Goal: Task Accomplishment & Management: Manage account settings

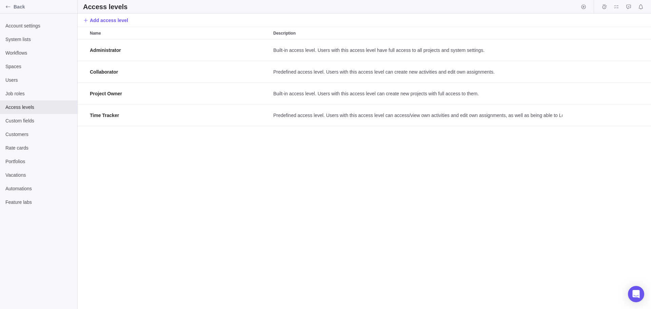
scroll to position [264, 568]
click at [23, 95] on span "Job roles" at bounding box center [38, 93] width 66 height 7
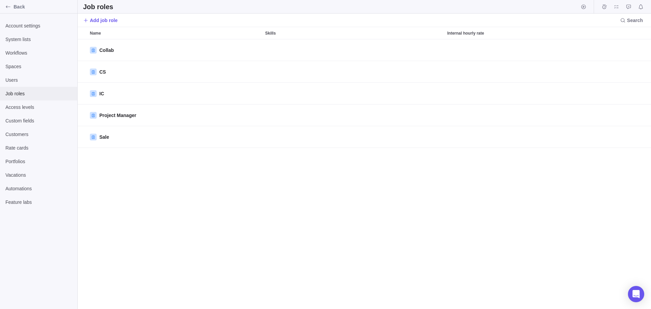
scroll to position [264, 568]
click at [23, 81] on span "Users" at bounding box center [38, 80] width 66 height 7
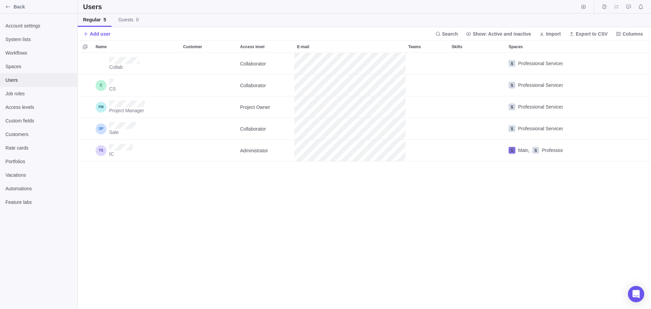
scroll to position [251, 568]
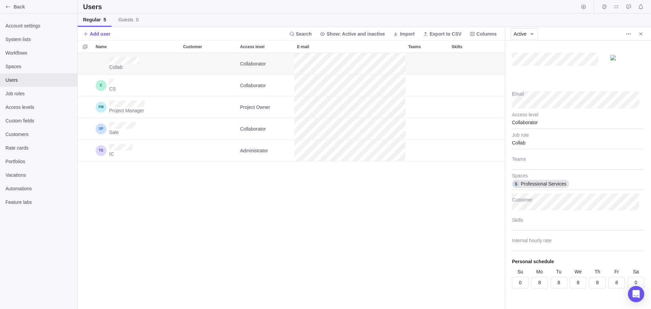
scroll to position [13, 0]
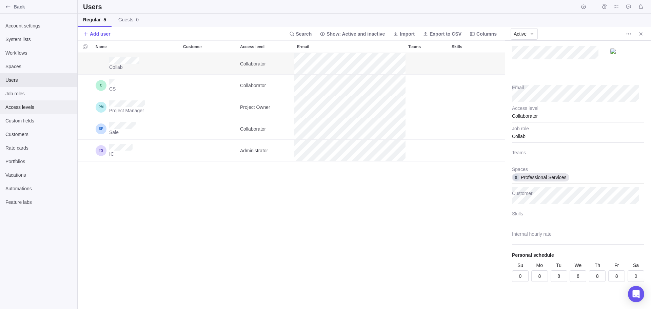
click at [34, 106] on span "Access levels" at bounding box center [38, 107] width 66 height 7
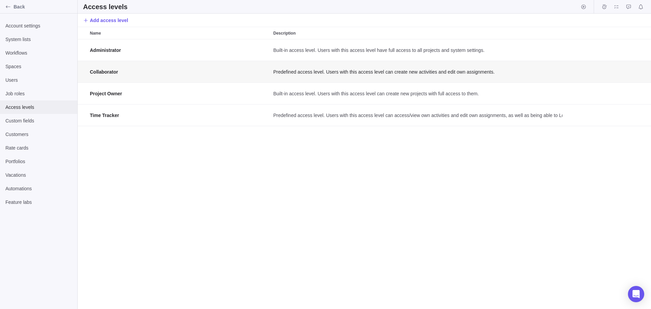
scroll to position [264, 568]
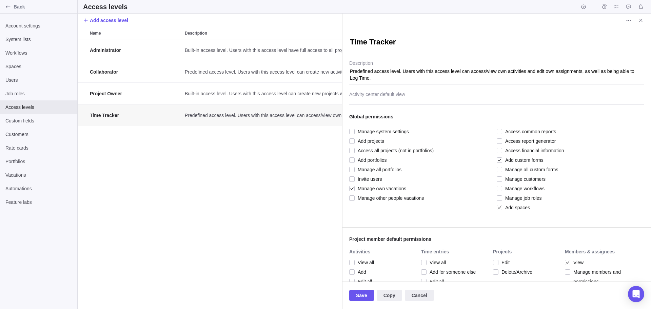
type textarea "x"
click at [131, 175] on div "Administrator Built-in access level. Users with this access level have full acc…" at bounding box center [210, 173] width 264 height 269
click at [639, 21] on icon "Close" at bounding box center [640, 20] width 5 height 5
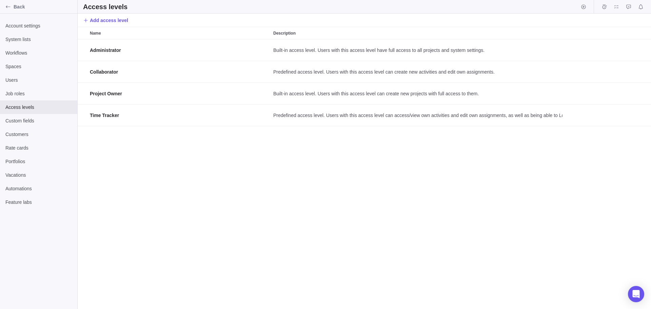
scroll to position [264, 568]
